Goal: Task Accomplishment & Management: Manage account settings

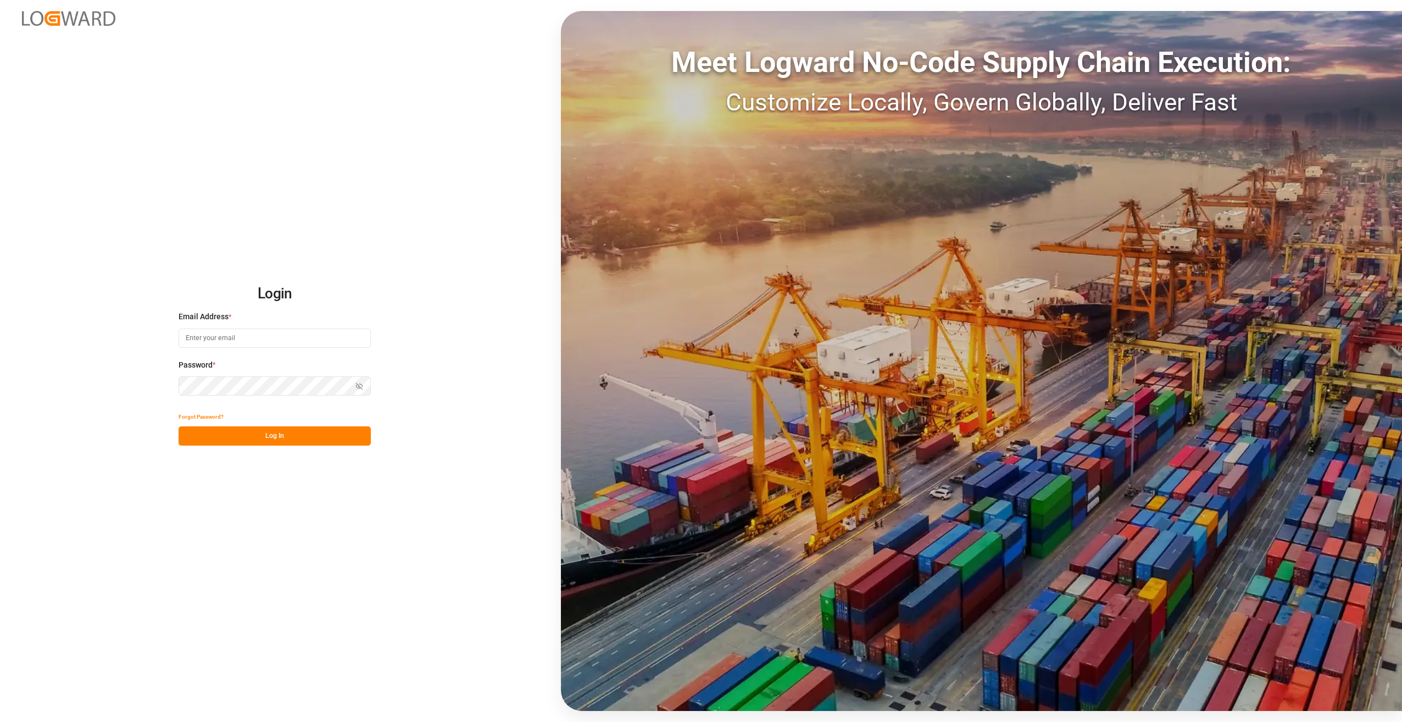
type input "[EMAIL_ADDRESS][DOMAIN_NAME]"
click at [308, 438] on button "Log In" at bounding box center [275, 435] width 192 height 19
